Goal: Task Accomplishment & Management: Manage account settings

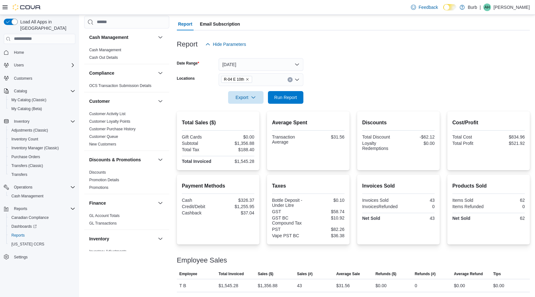
scroll to position [119, 0]
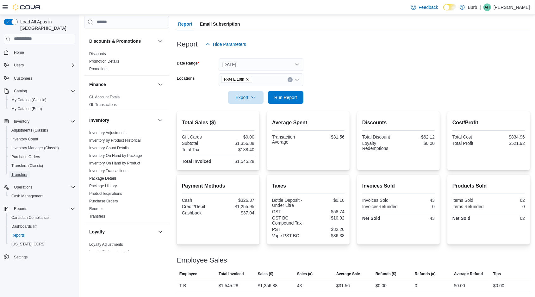
click at [23, 172] on span "Transfers" at bounding box center [19, 174] width 16 height 5
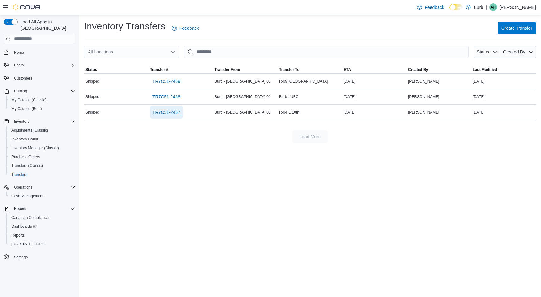
click at [176, 109] on span "TR7C51-2467" at bounding box center [166, 112] width 28 height 6
click at [22, 171] on span "Transfers" at bounding box center [19, 175] width 16 height 8
click at [176, 113] on span "TR7C51-2467" at bounding box center [166, 112] width 28 height 6
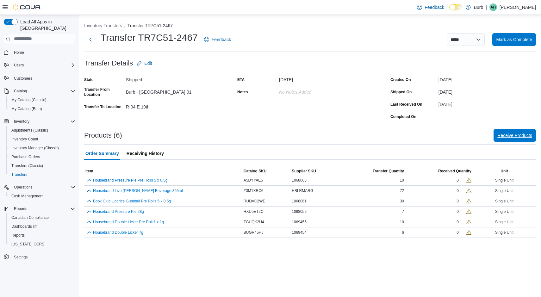
click at [516, 139] on span "Receive Products" at bounding box center [514, 135] width 35 height 13
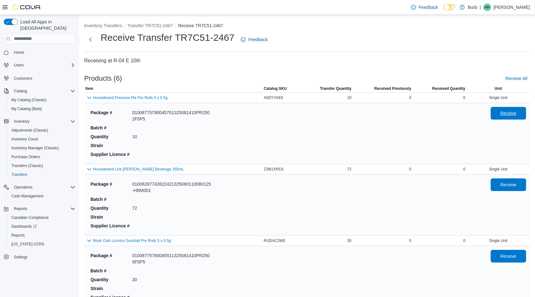
click at [516, 111] on span "Receive" at bounding box center [508, 113] width 16 height 6
click at [516, 187] on span "Receive" at bounding box center [508, 184] width 28 height 13
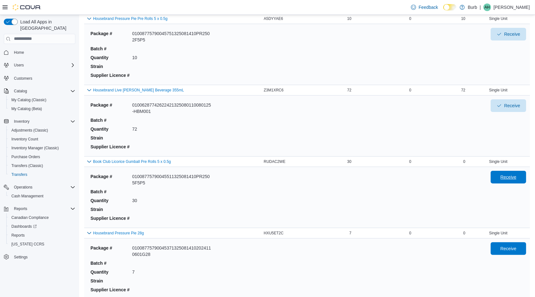
click at [515, 178] on span "Receive" at bounding box center [508, 177] width 16 height 6
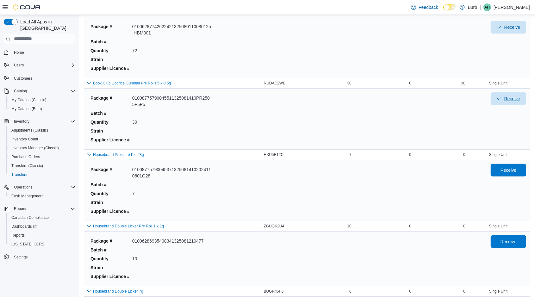
scroll to position [158, 0]
click at [516, 172] on span "Receive" at bounding box center [508, 169] width 28 height 13
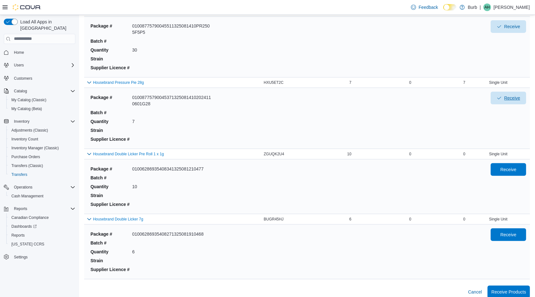
scroll to position [234, 0]
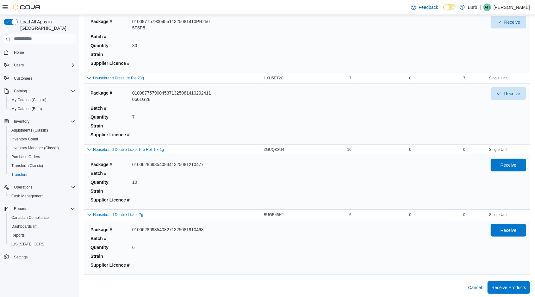
drag, startPoint x: 512, startPoint y: 168, endPoint x: 506, endPoint y: 154, distance: 14.9
click at [508, 159] on span "Receive" at bounding box center [508, 165] width 28 height 13
click at [514, 227] on span "Receive" at bounding box center [508, 230] width 16 height 6
click at [516, 281] on span "Receive Products" at bounding box center [508, 287] width 35 height 13
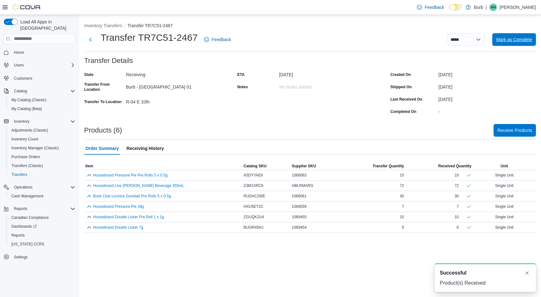
click at [503, 39] on span "Mark as Complete" at bounding box center [514, 39] width 36 height 6
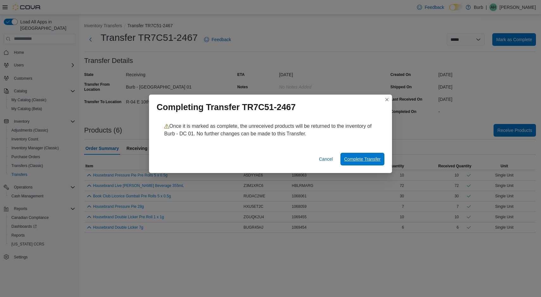
click at [369, 154] on span "Complete Transfer" at bounding box center [362, 159] width 36 height 13
